Goal: Transaction & Acquisition: Purchase product/service

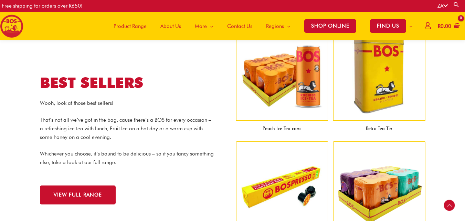
scroll to position [479, 0]
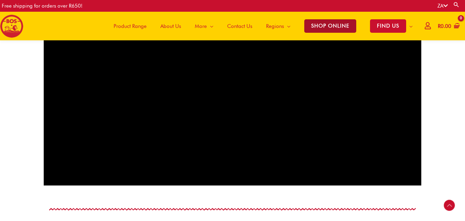
click at [317, 23] on span "SHOP ONLINE" at bounding box center [330, 25] width 52 height 13
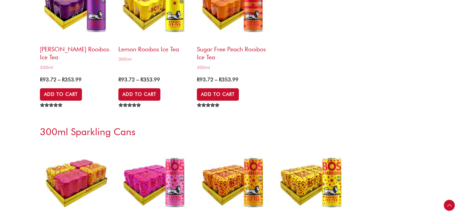
scroll to position [1825, 0]
